Goal: Find specific page/section: Find specific page/section

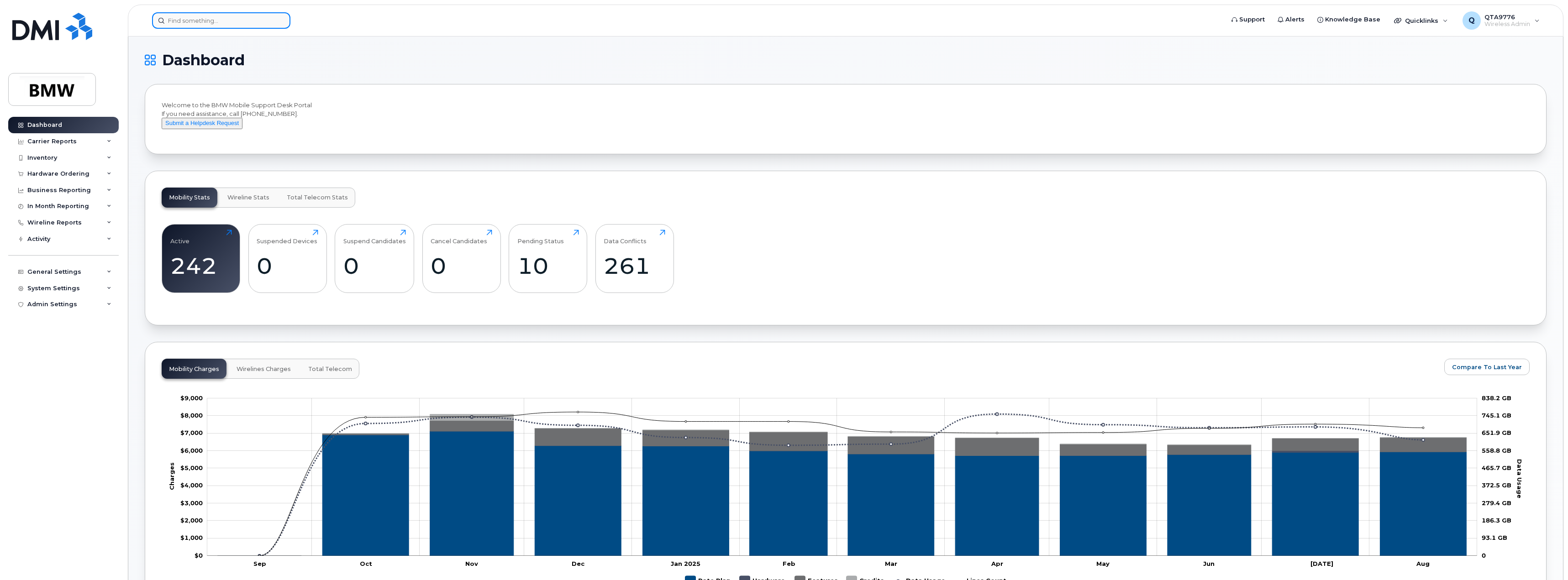
click at [185, 17] on input at bounding box center [222, 20] width 139 height 17
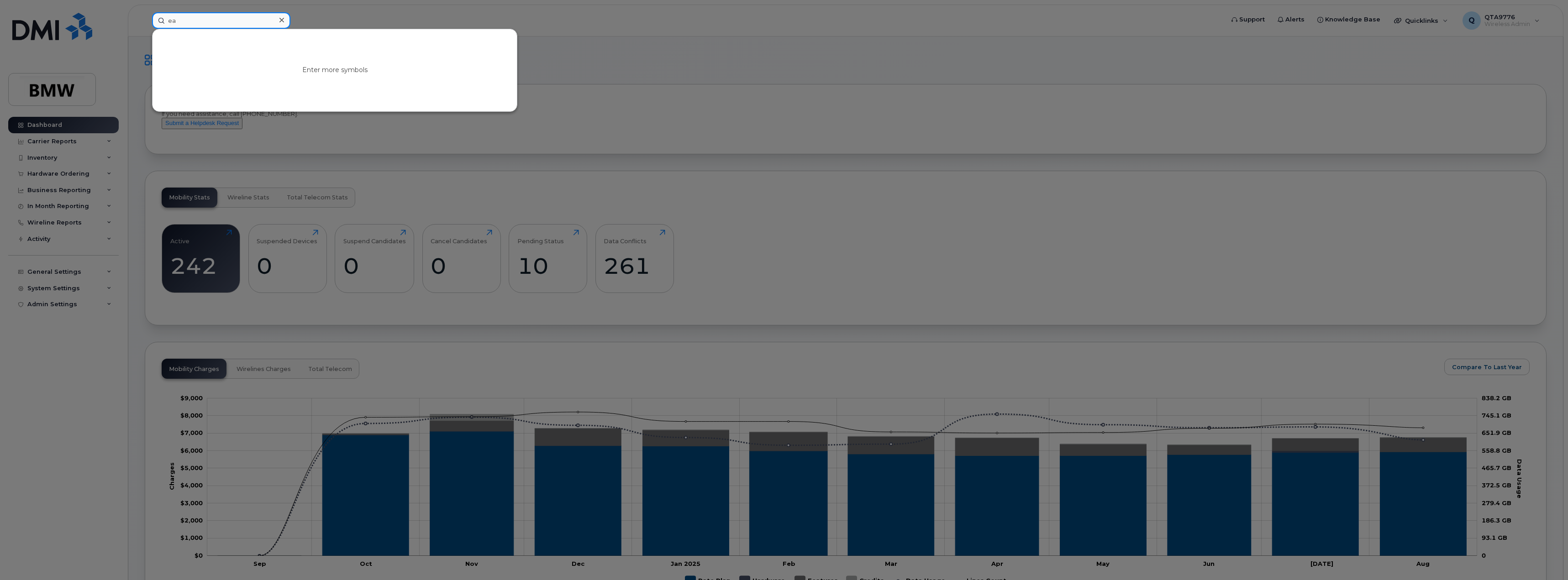
type input "e"
type input "[PERSON_NAME]"
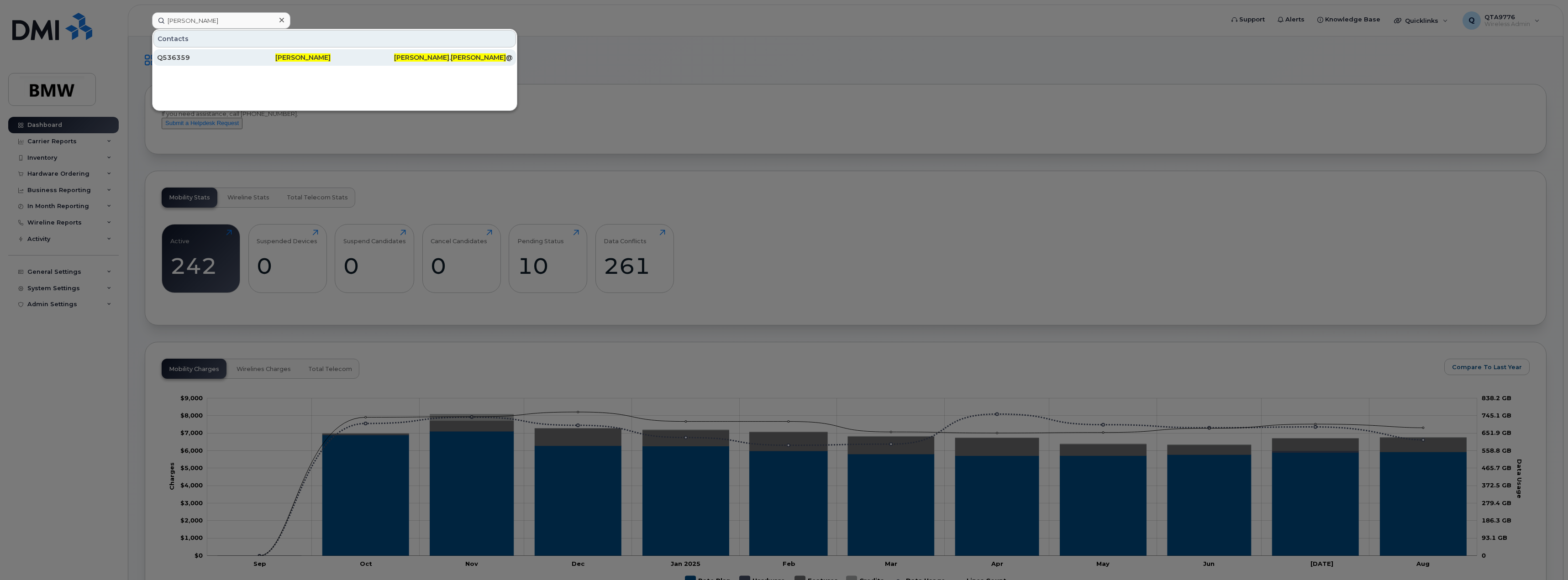
click at [171, 55] on div "Q536359" at bounding box center [216, 56] width 118 height 9
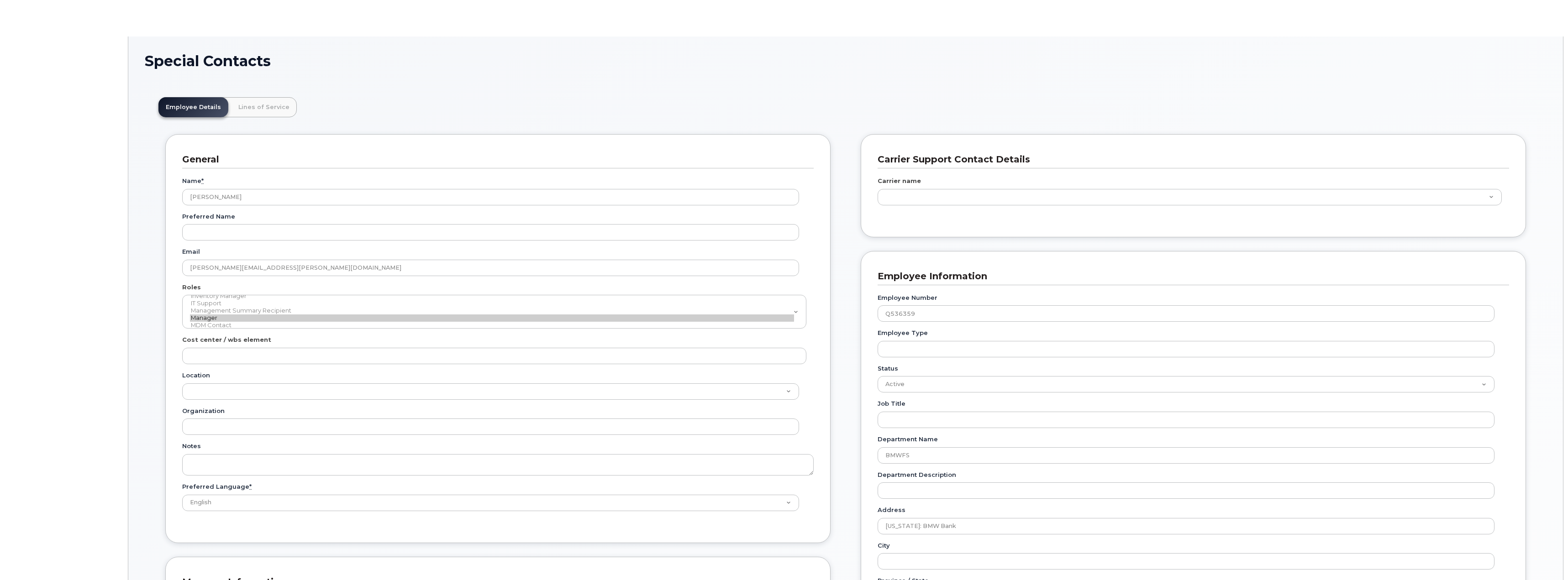
scroll to position [27, 0]
type input "14966313"
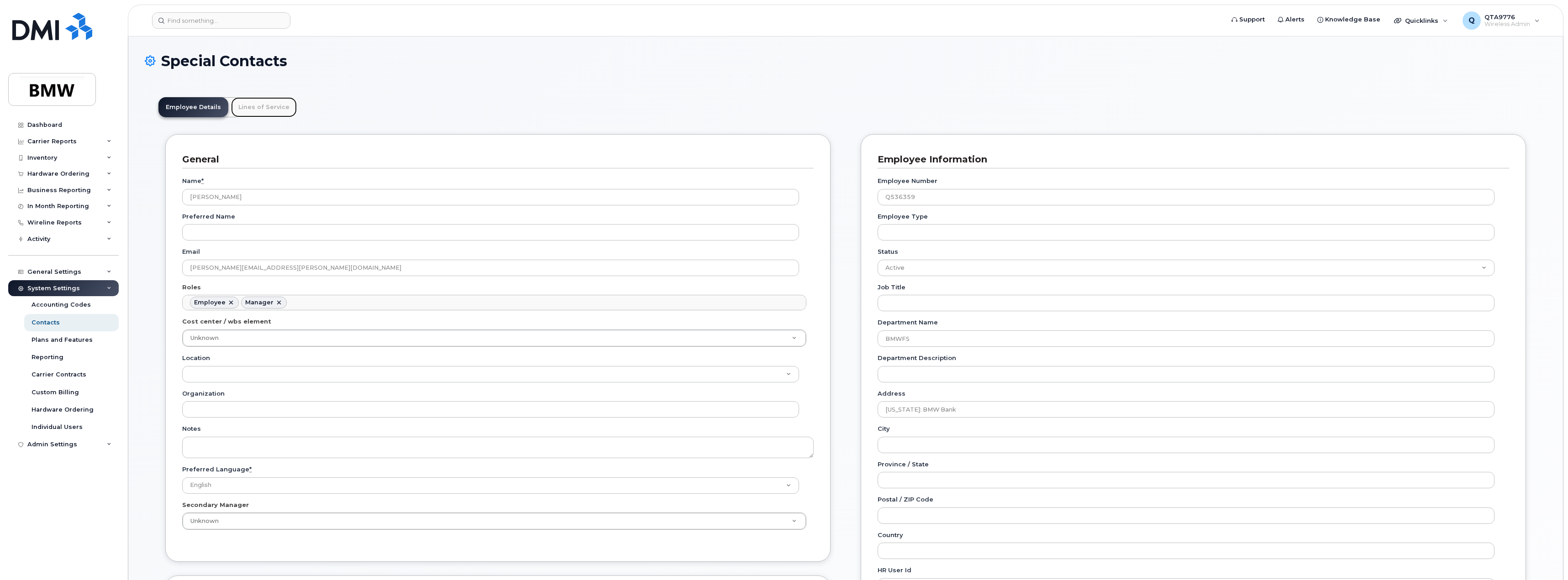
click at [248, 109] on link "Lines of Service" at bounding box center [263, 107] width 65 height 20
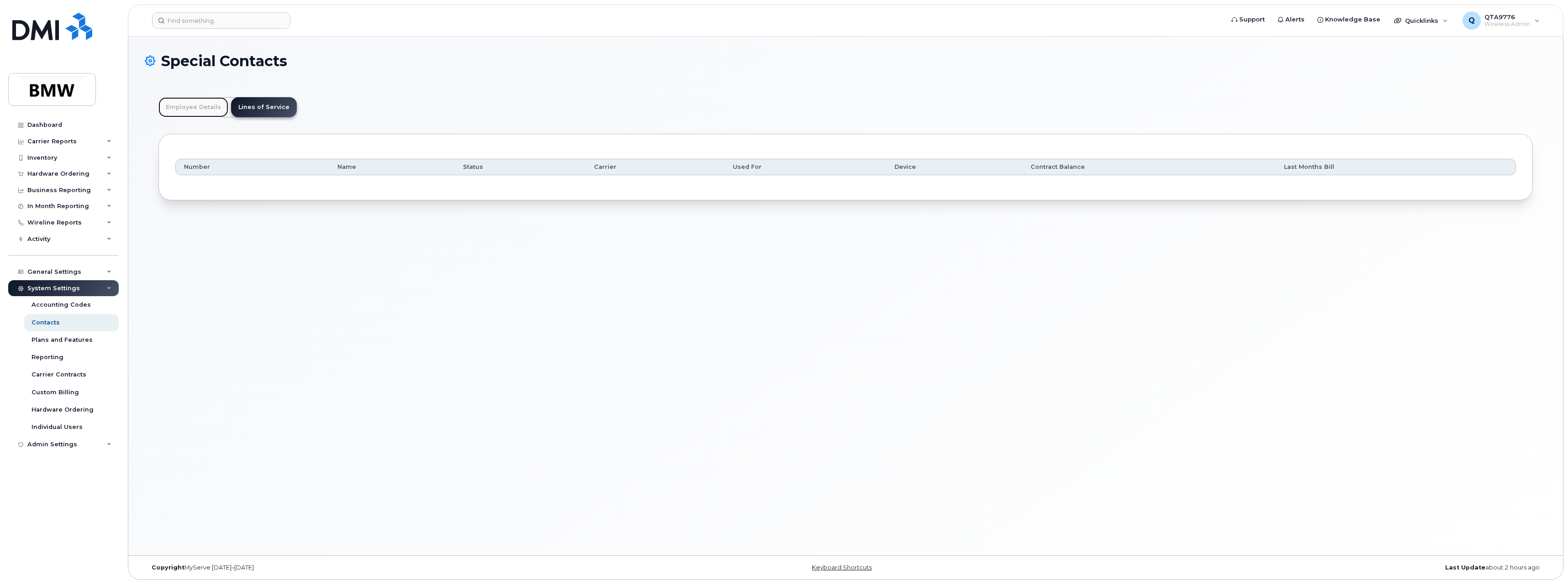
click at [181, 107] on link "Employee Details" at bounding box center [193, 107] width 70 height 20
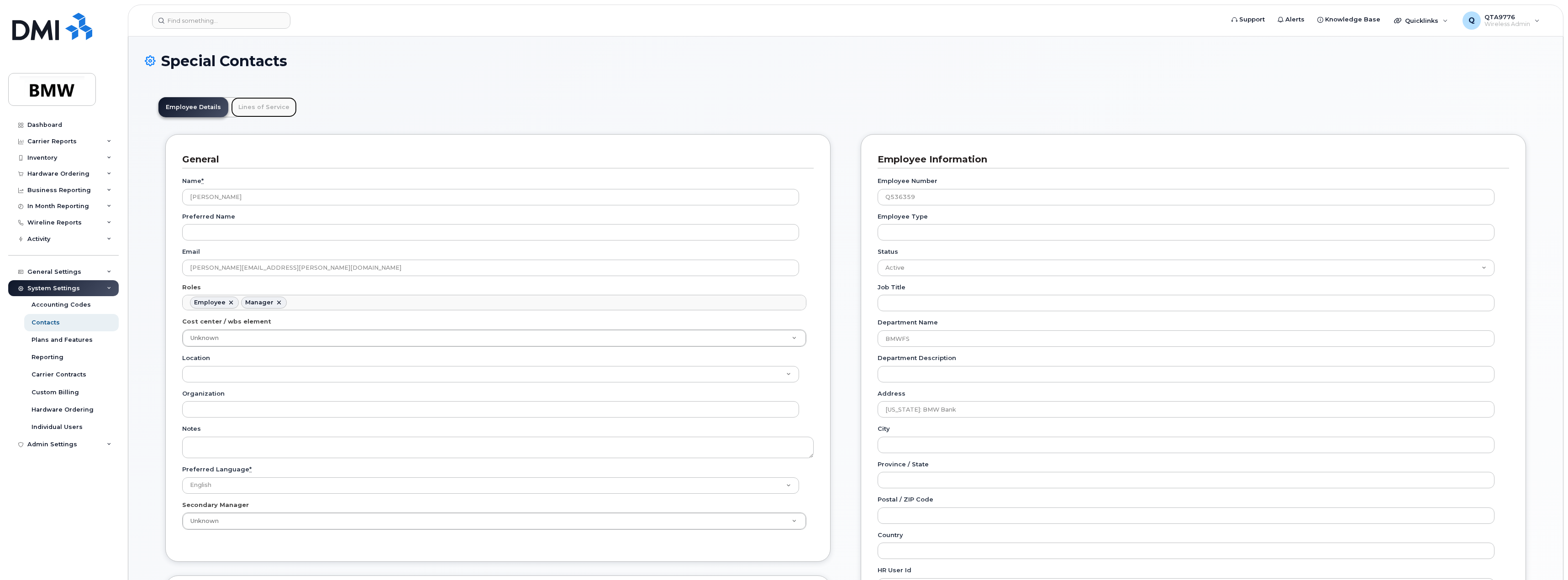
click at [258, 110] on link "Lines of Service" at bounding box center [263, 107] width 65 height 20
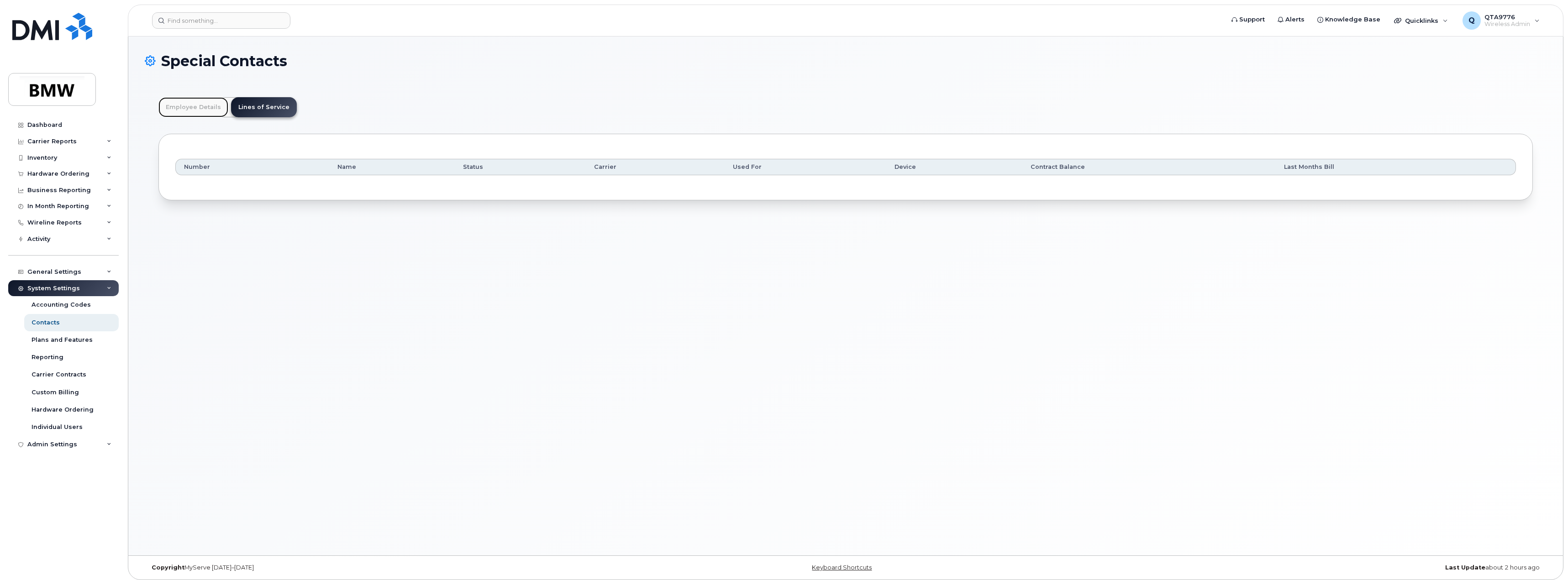
click at [204, 105] on link "Employee Details" at bounding box center [193, 107] width 70 height 20
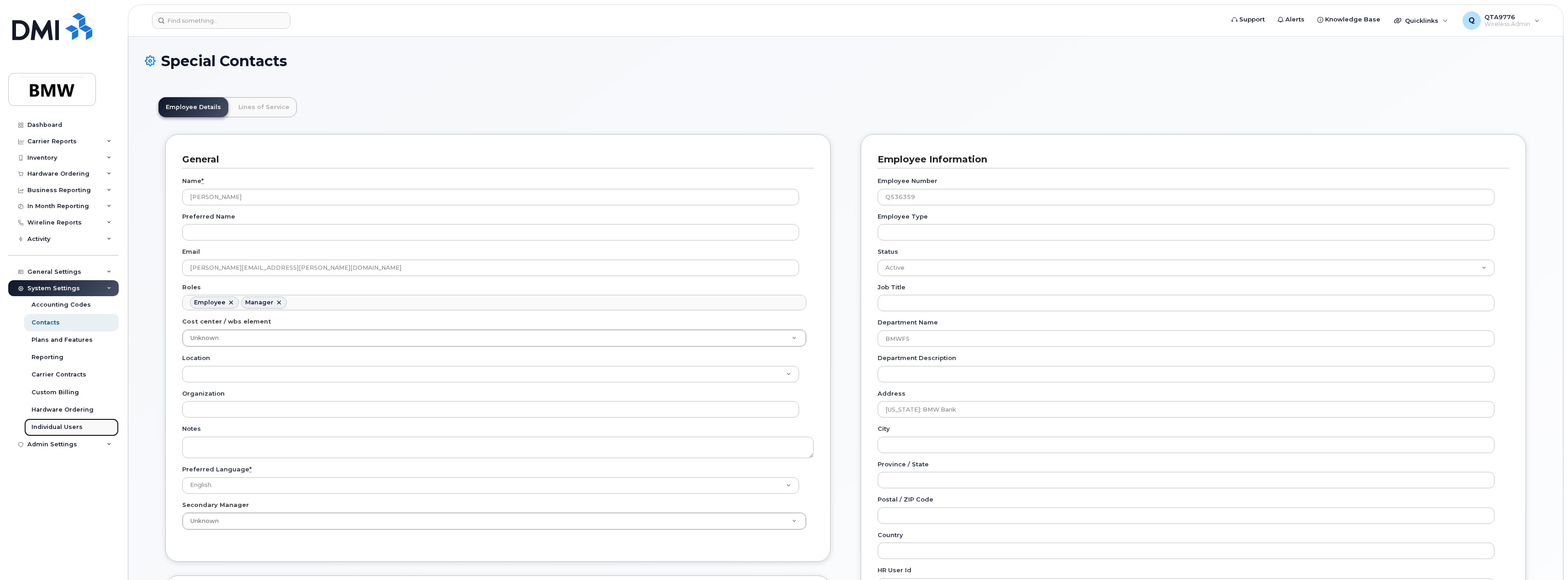
click at [71, 427] on div "Individual Users" at bounding box center [57, 427] width 52 height 8
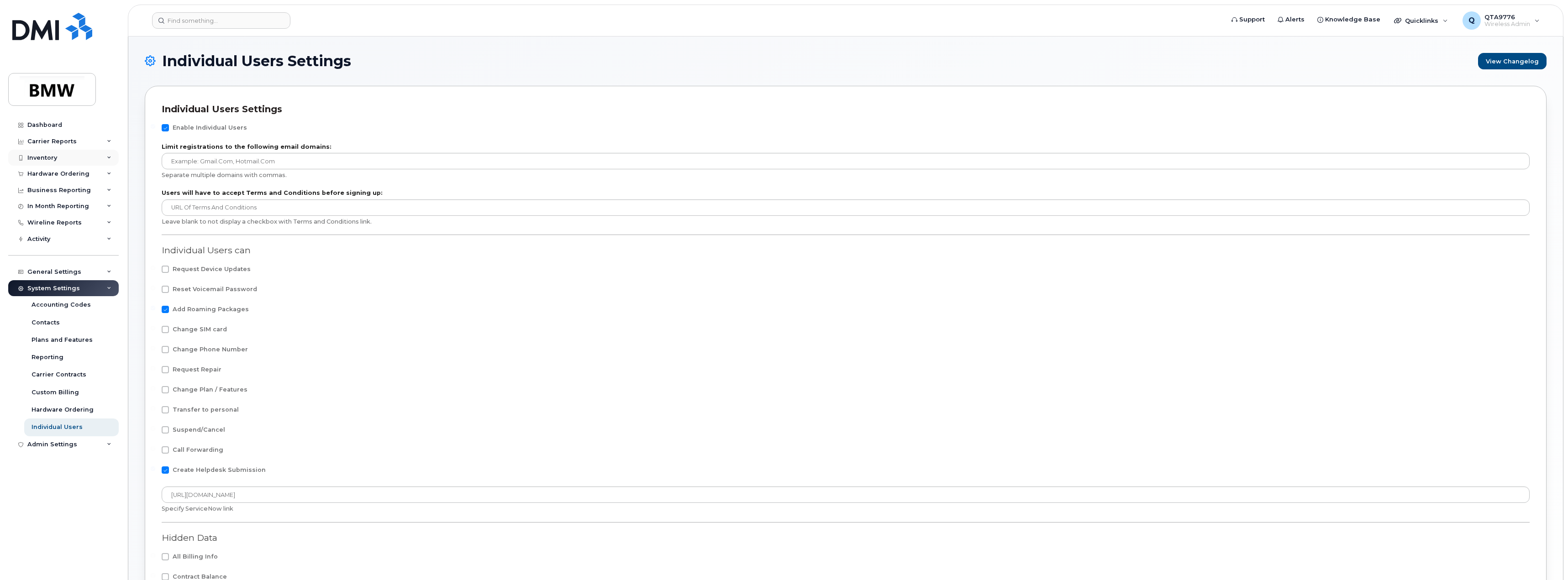
click at [106, 158] on div "Inventory" at bounding box center [63, 157] width 111 height 17
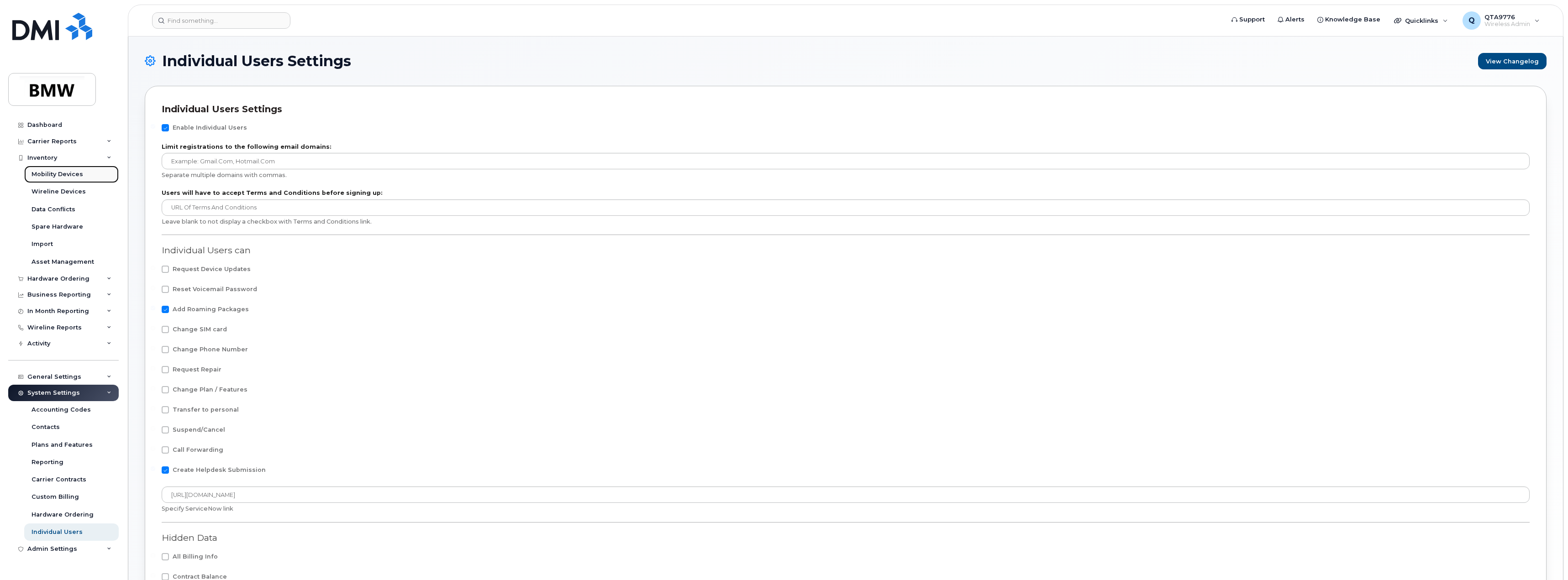
click at [48, 174] on div "Mobility Devices" at bounding box center [57, 174] width 52 height 8
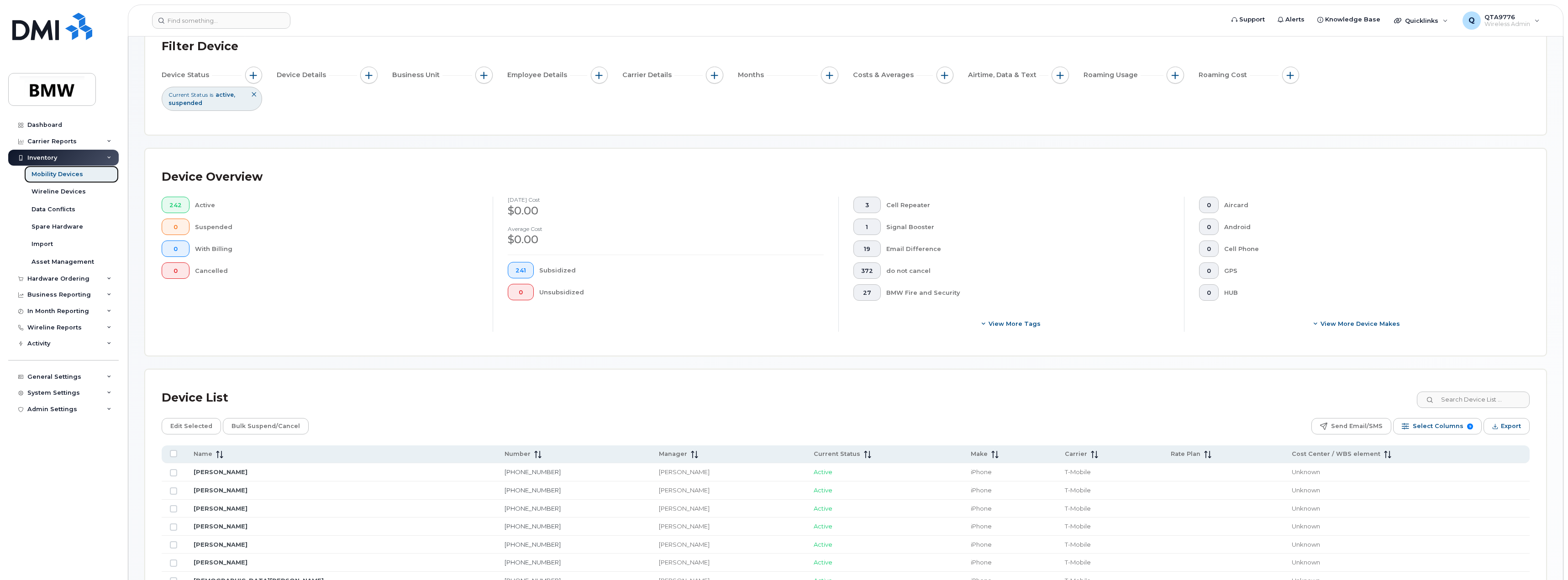
scroll to position [137, 0]
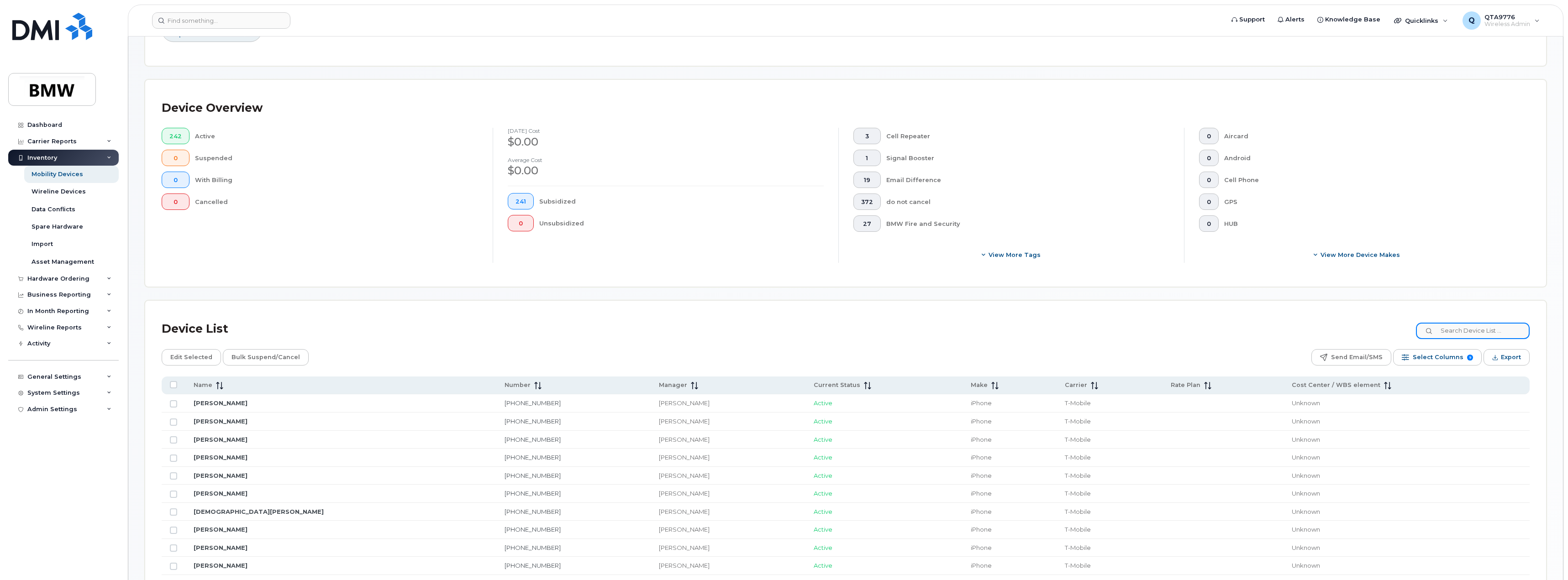
click at [1471, 327] on input at bounding box center [1473, 331] width 114 height 17
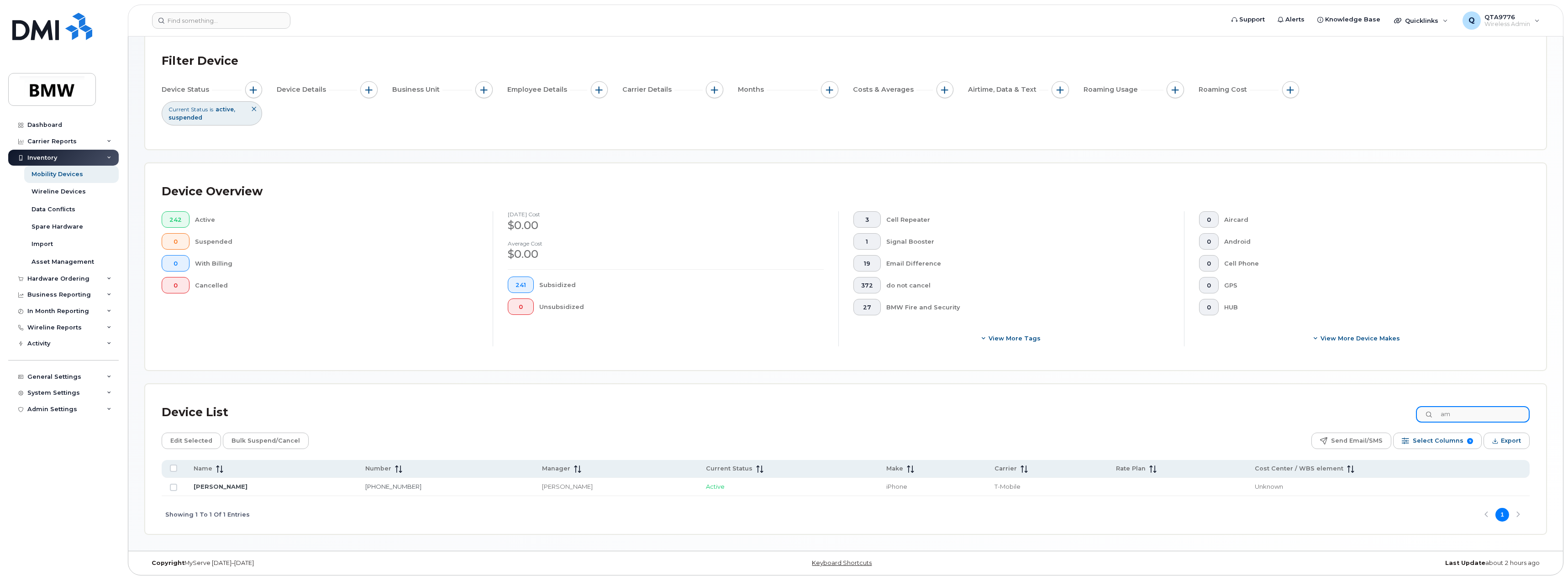
type input "a"
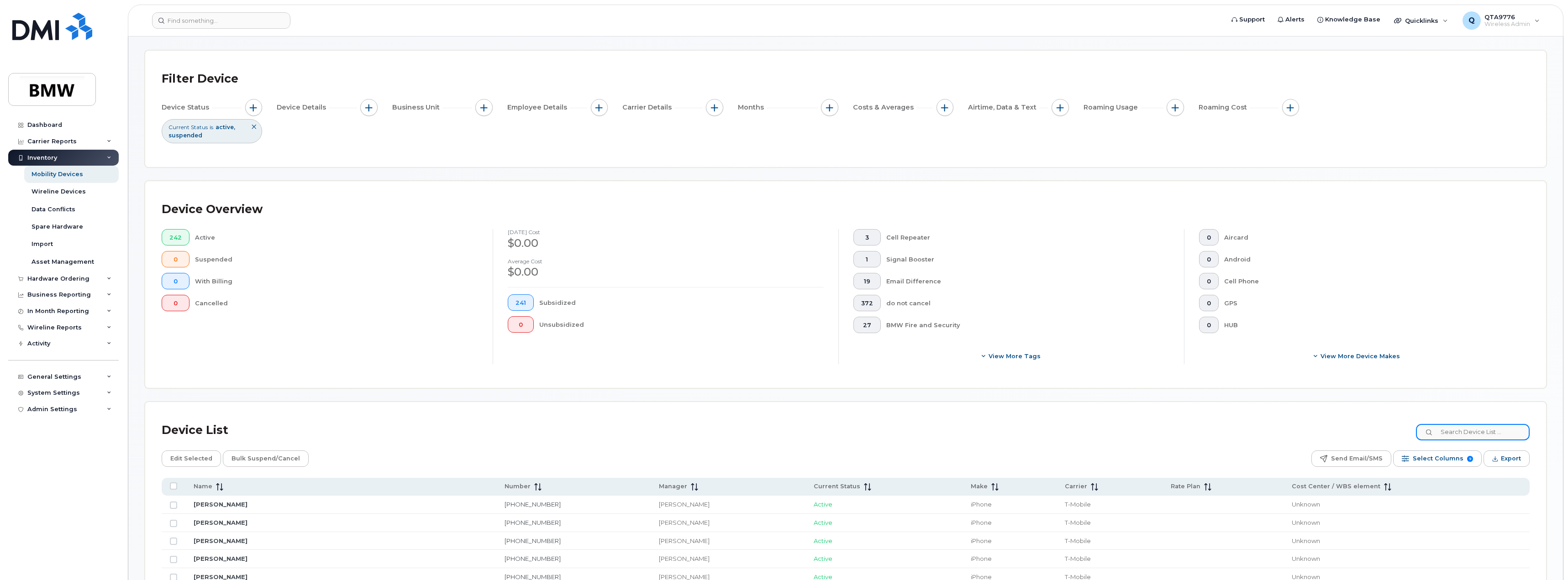
scroll to position [0, 0]
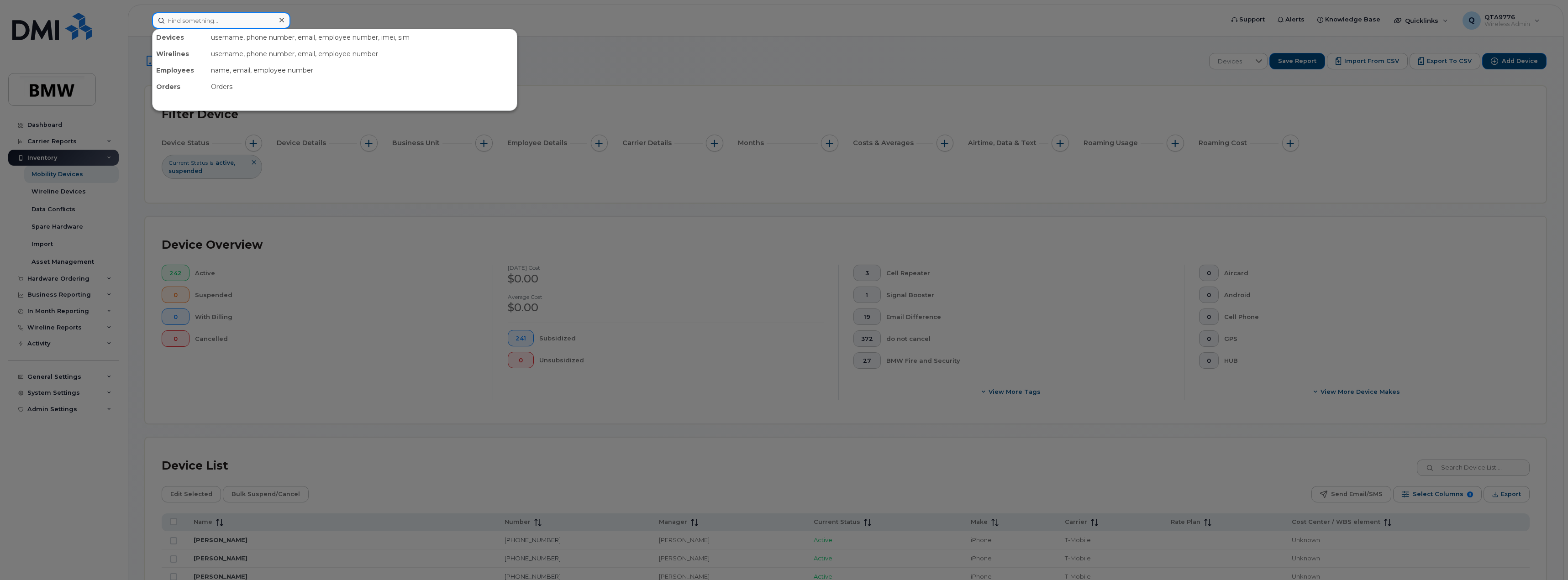
click at [231, 21] on input at bounding box center [222, 20] width 139 height 17
paste input "201-889-4970"
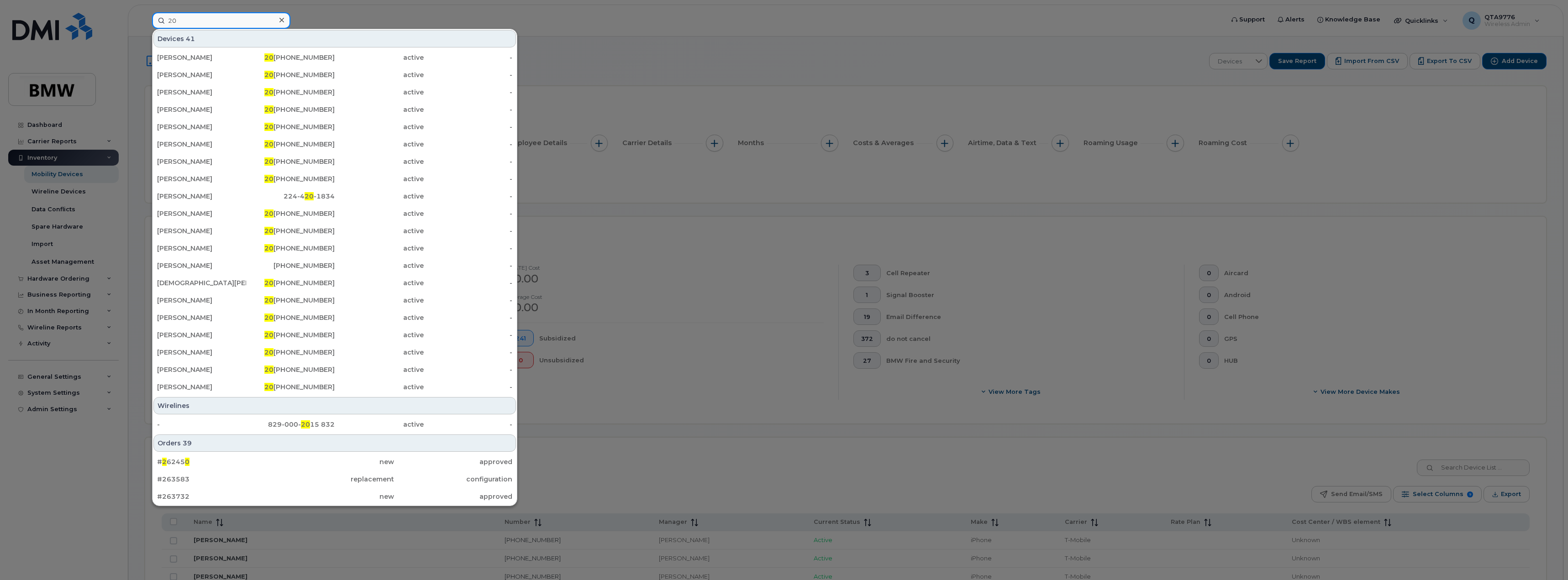
type input "2"
